Goal: Task Accomplishment & Management: Manage account settings

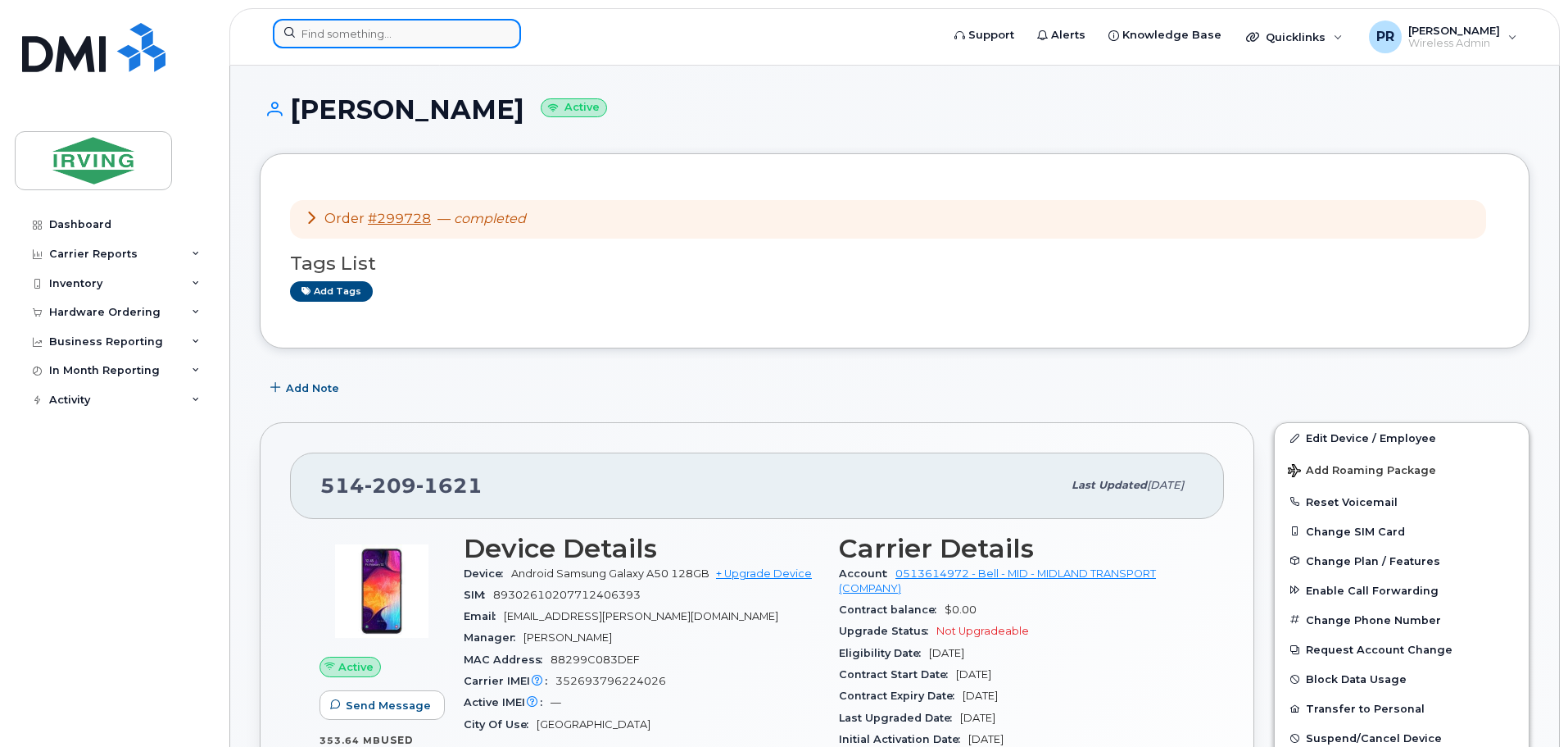
scroll to position [327, 0]
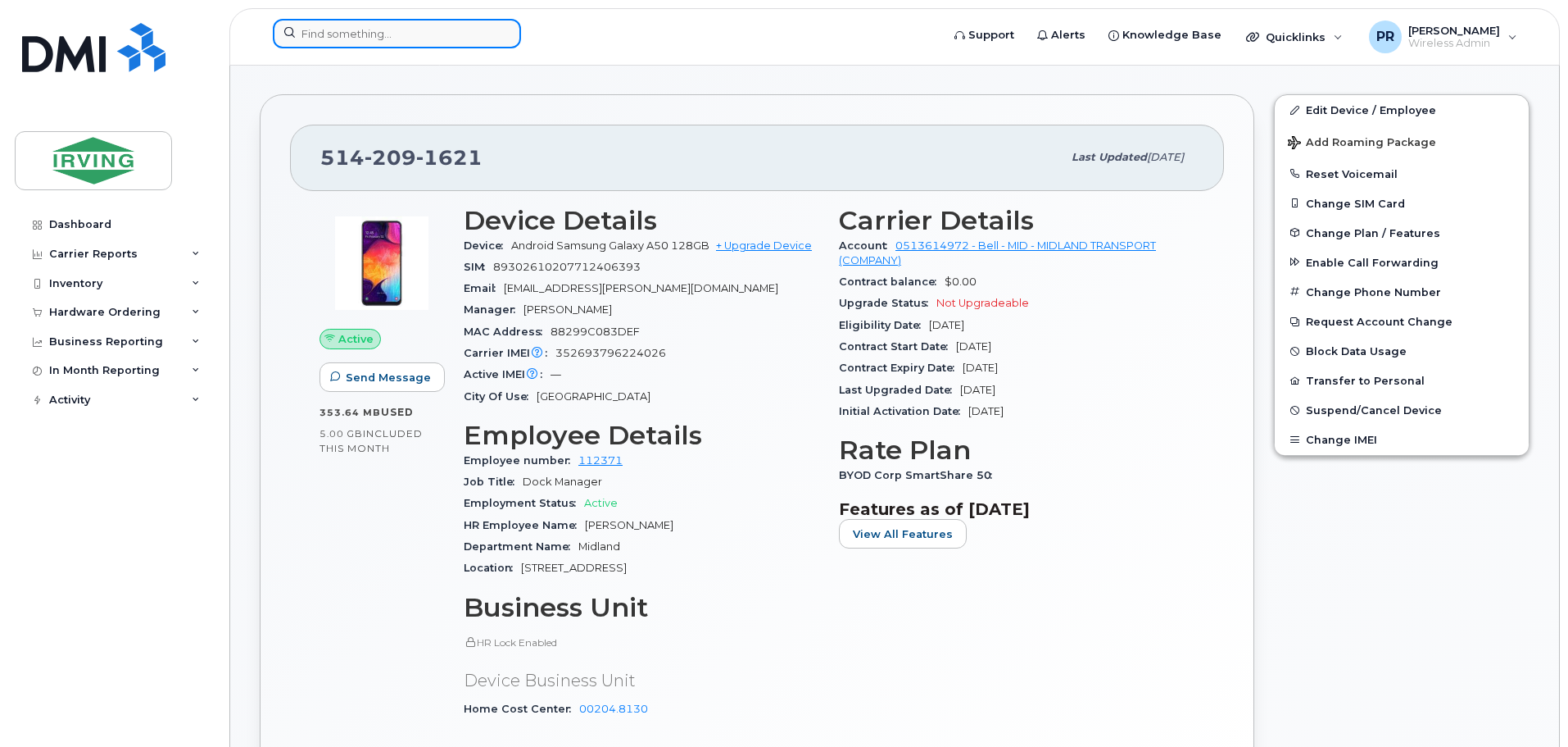
click at [321, 41] on input at bounding box center [397, 33] width 249 height 30
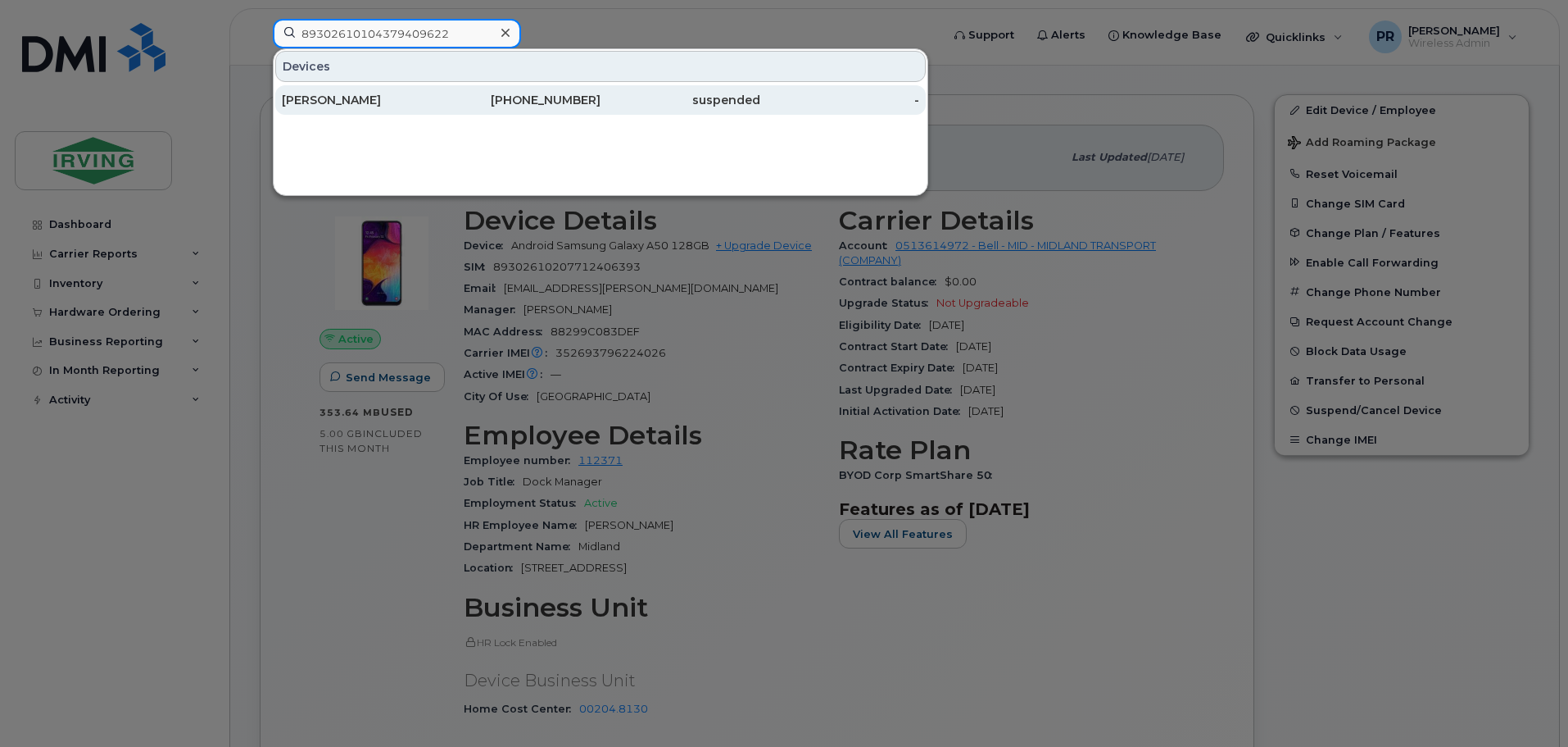
type input "89302610104379409622"
click at [418, 92] on div "[PERSON_NAME]" at bounding box center [361, 99] width 160 height 16
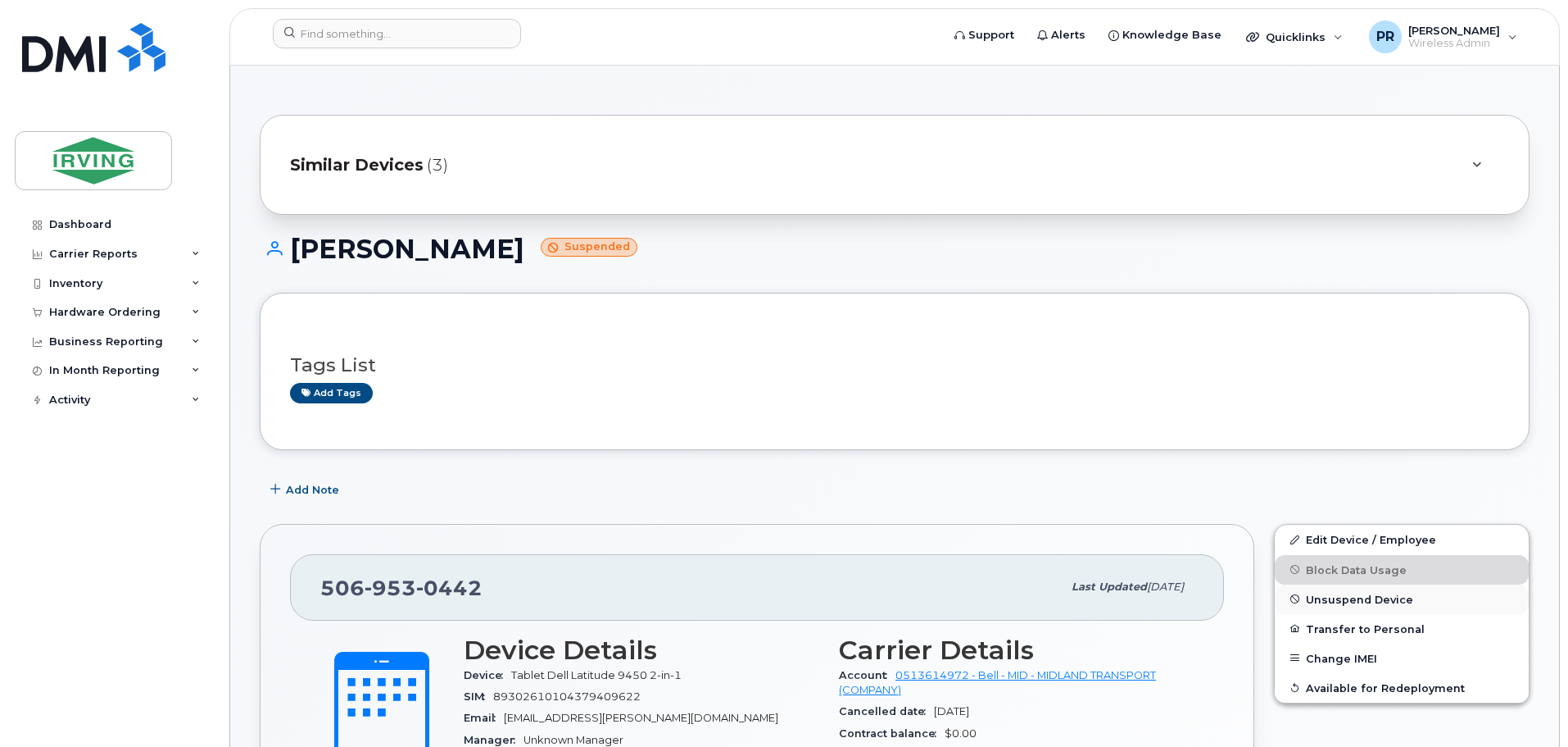
click at [1353, 602] on span "Unsuspend Device" at bounding box center [1359, 598] width 107 height 13
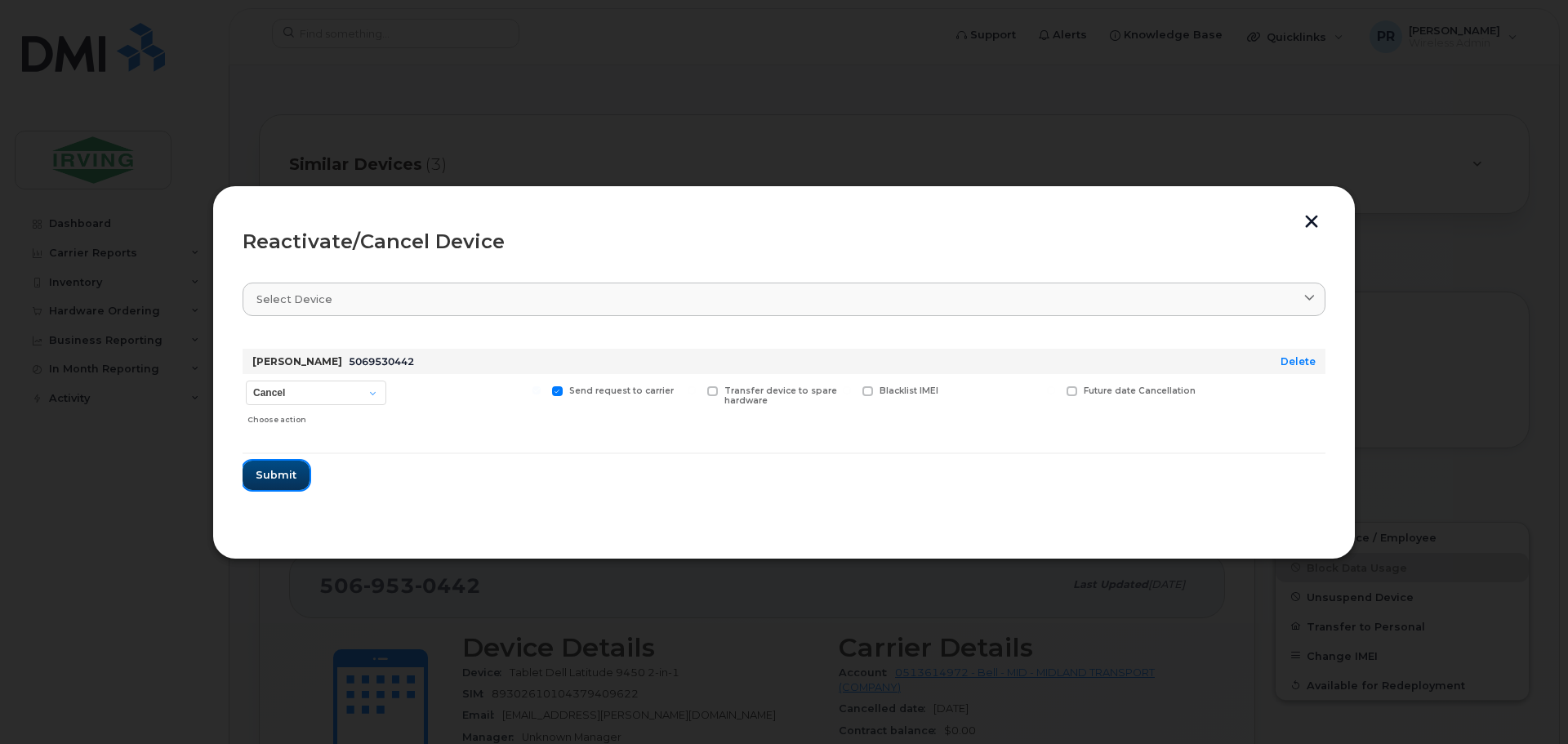
click at [276, 479] on span "Submit" at bounding box center [276, 474] width 40 height 15
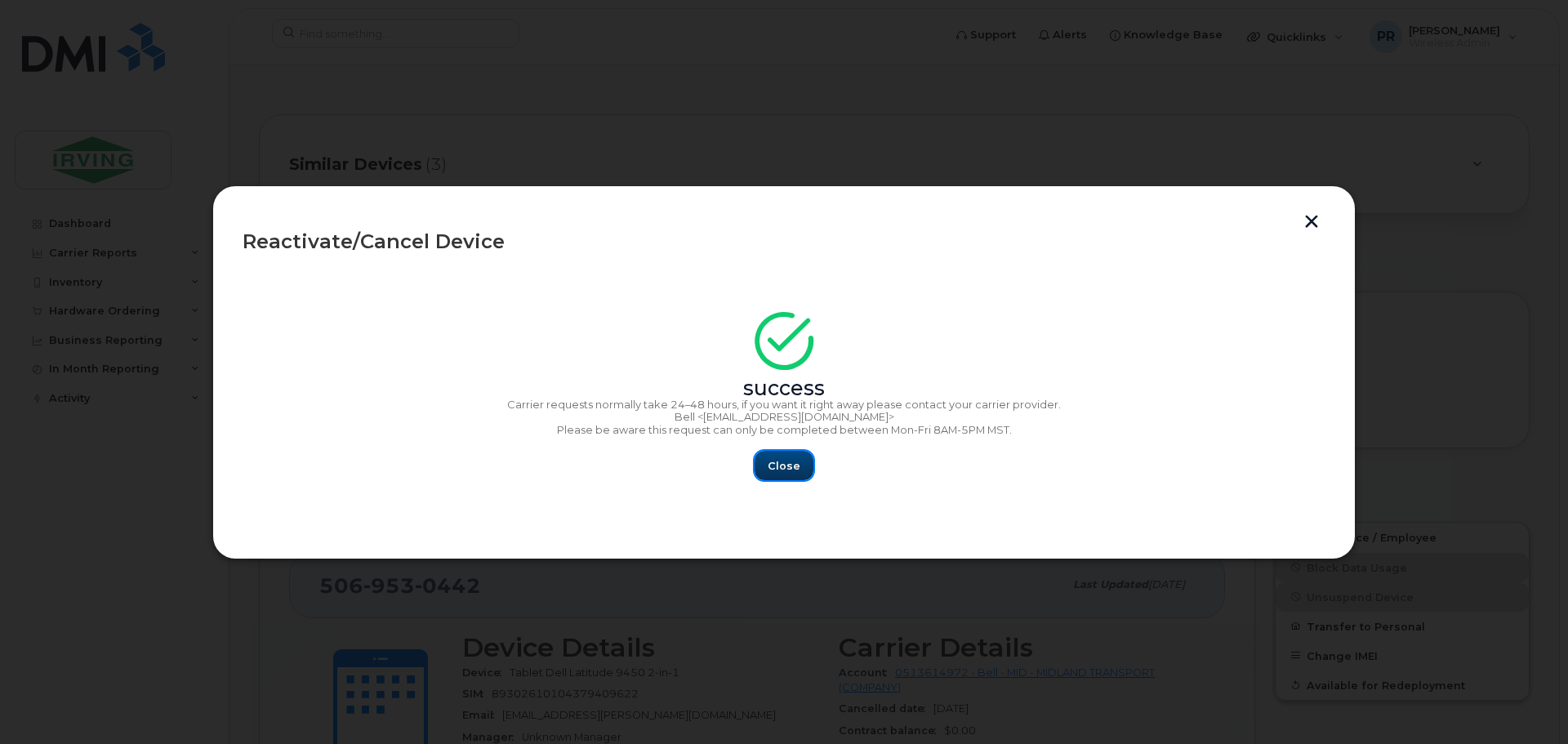
click at [774, 459] on span "Close" at bounding box center [784, 465] width 33 height 15
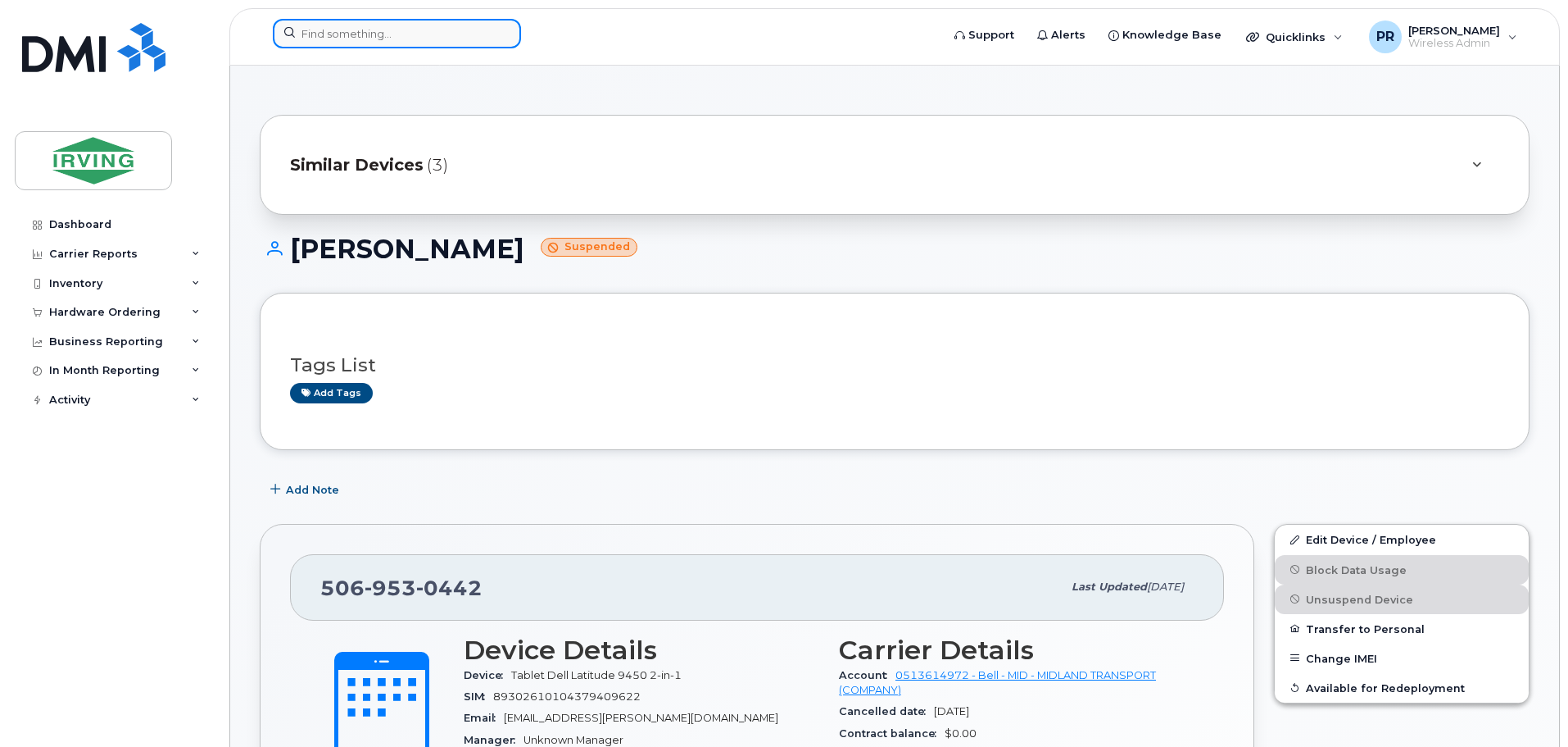
click at [328, 30] on input at bounding box center [397, 33] width 249 height 30
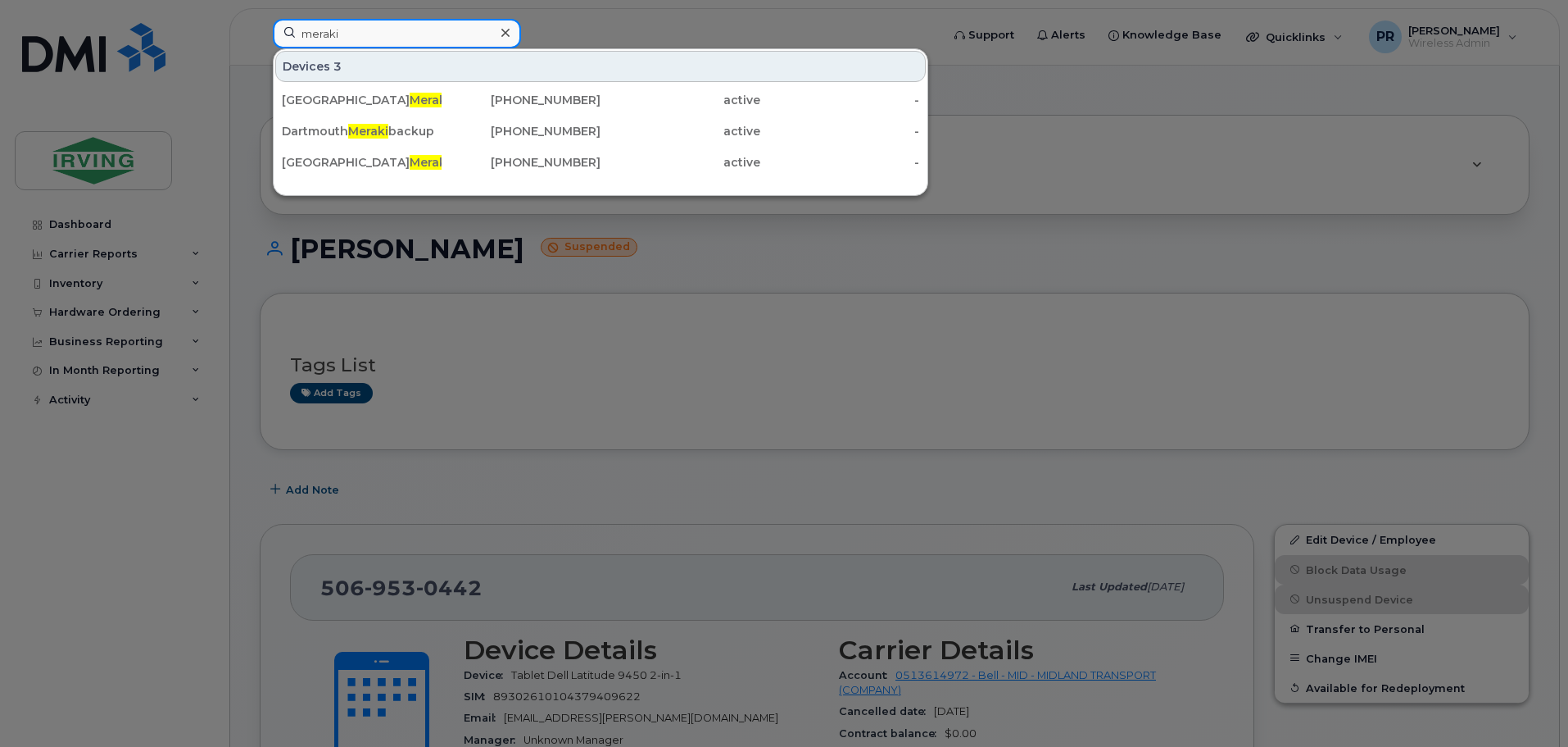
type input "meraki"
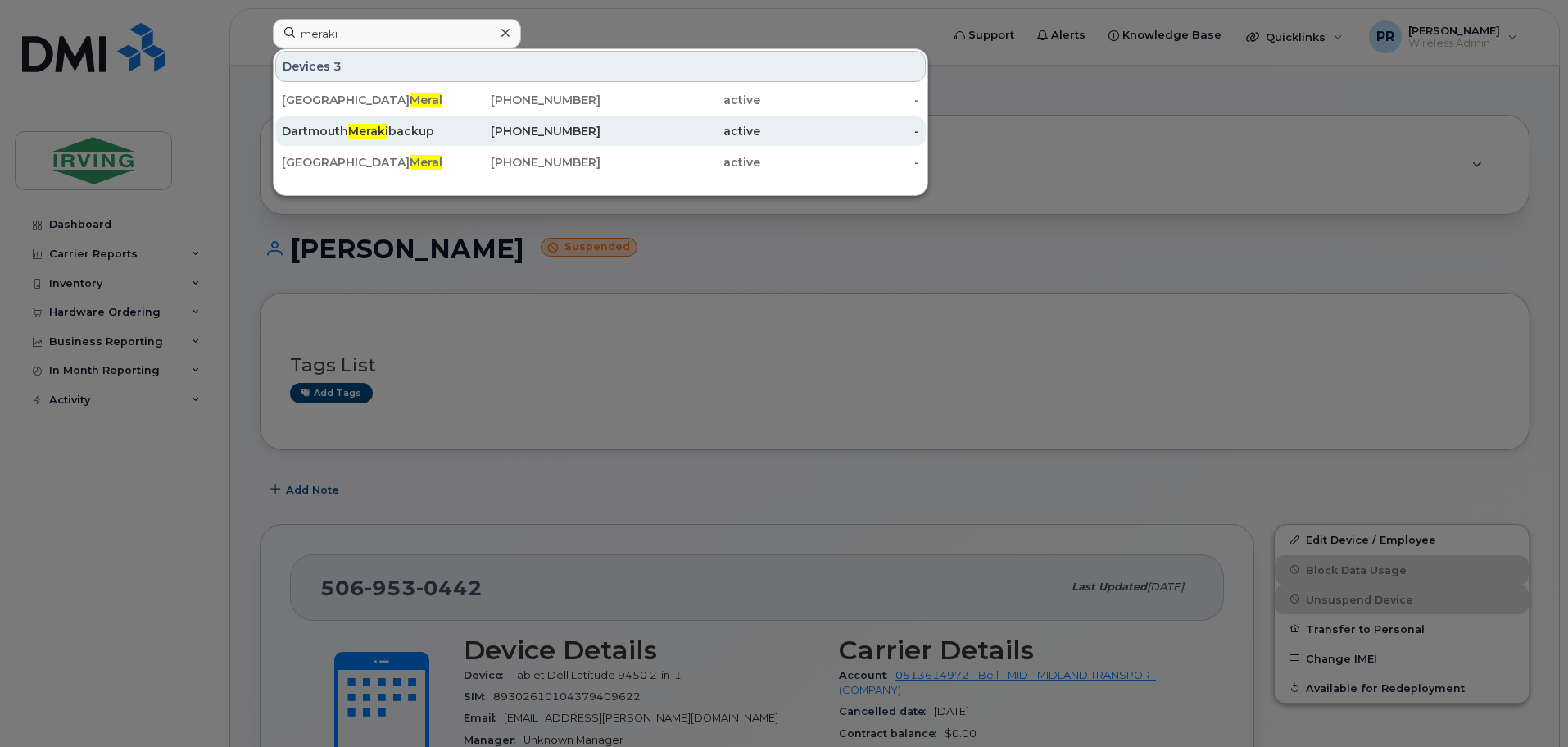
click at [354, 129] on span "Meraki" at bounding box center [368, 130] width 40 height 14
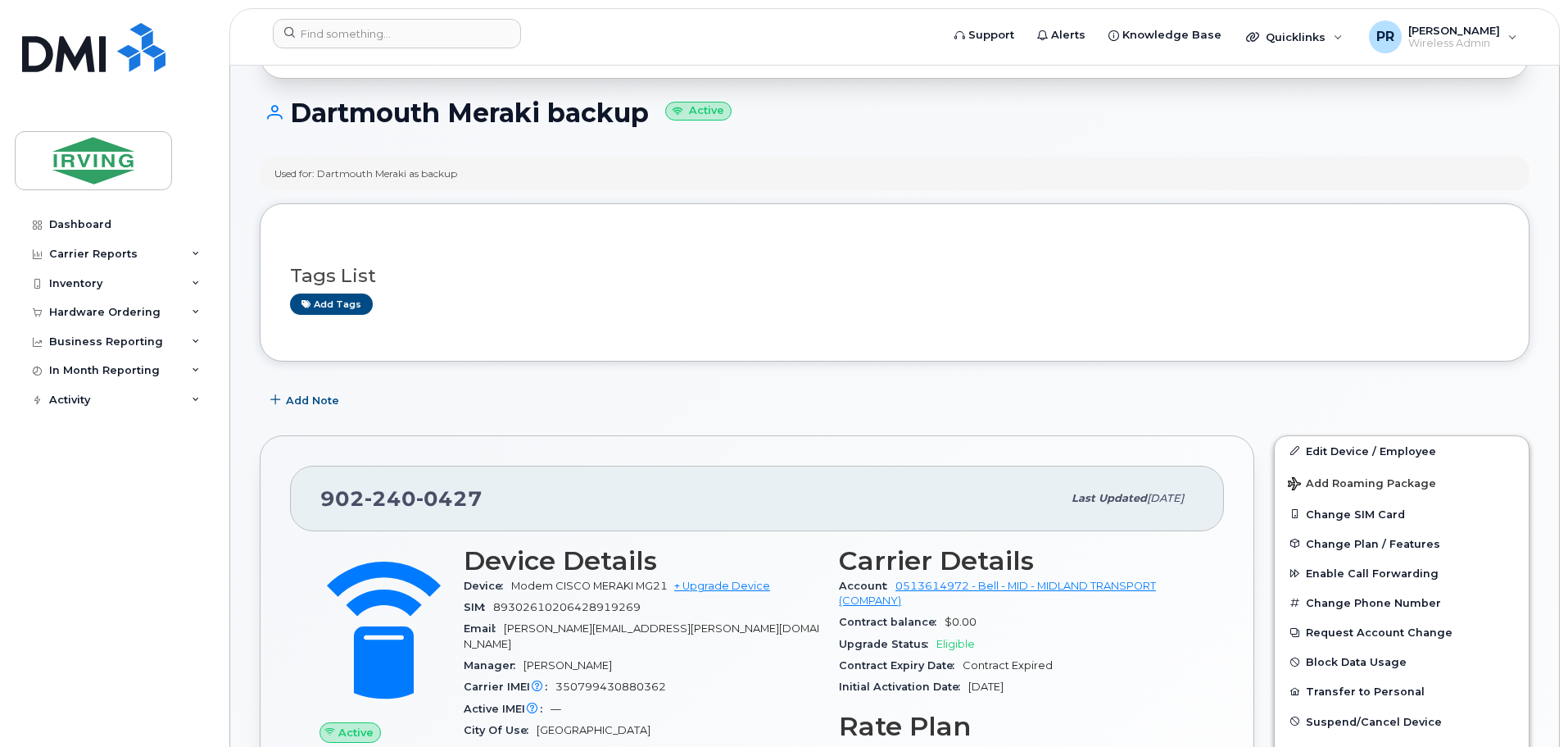
scroll to position [246, 0]
